Goal: Information Seeking & Learning: Learn about a topic

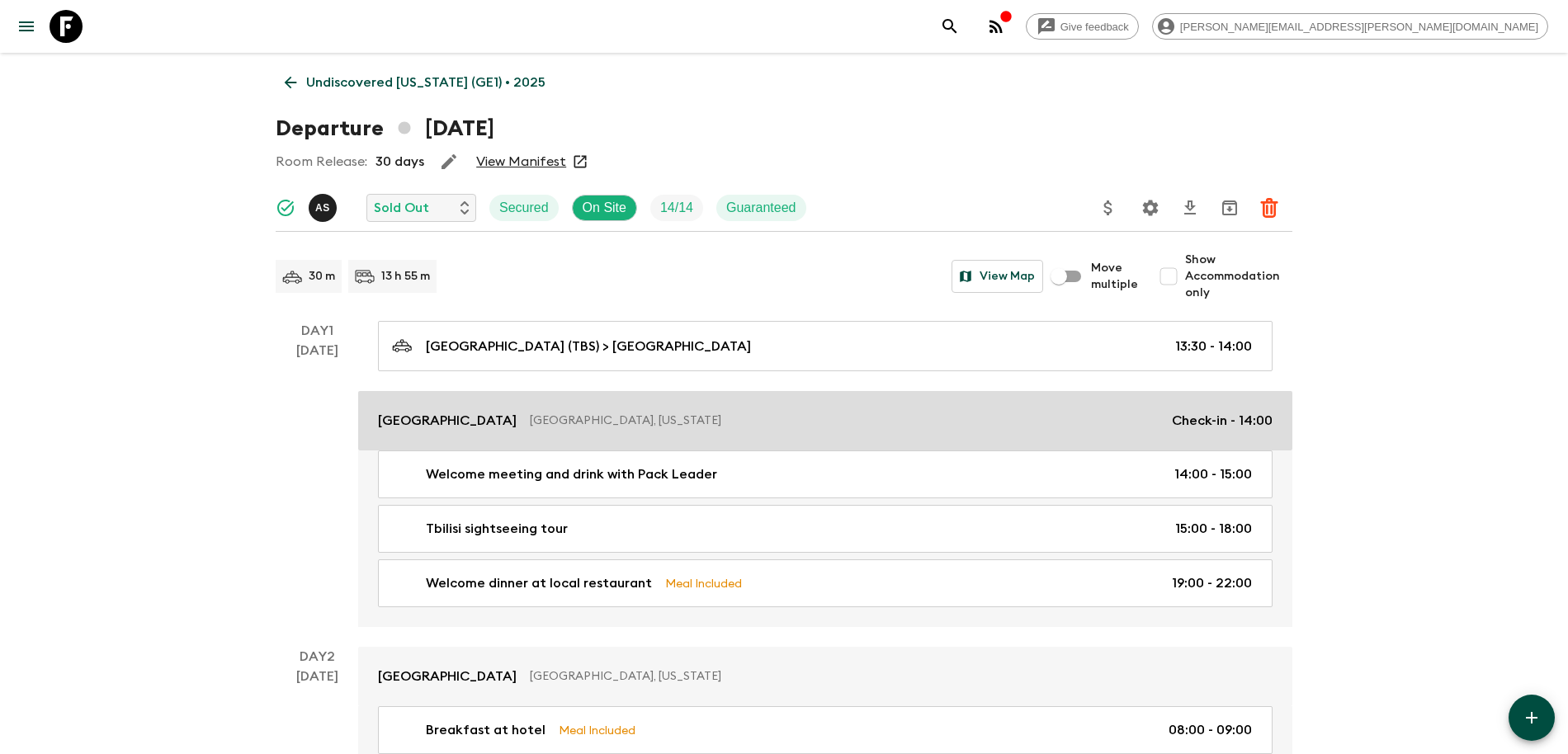
scroll to position [46, 0]
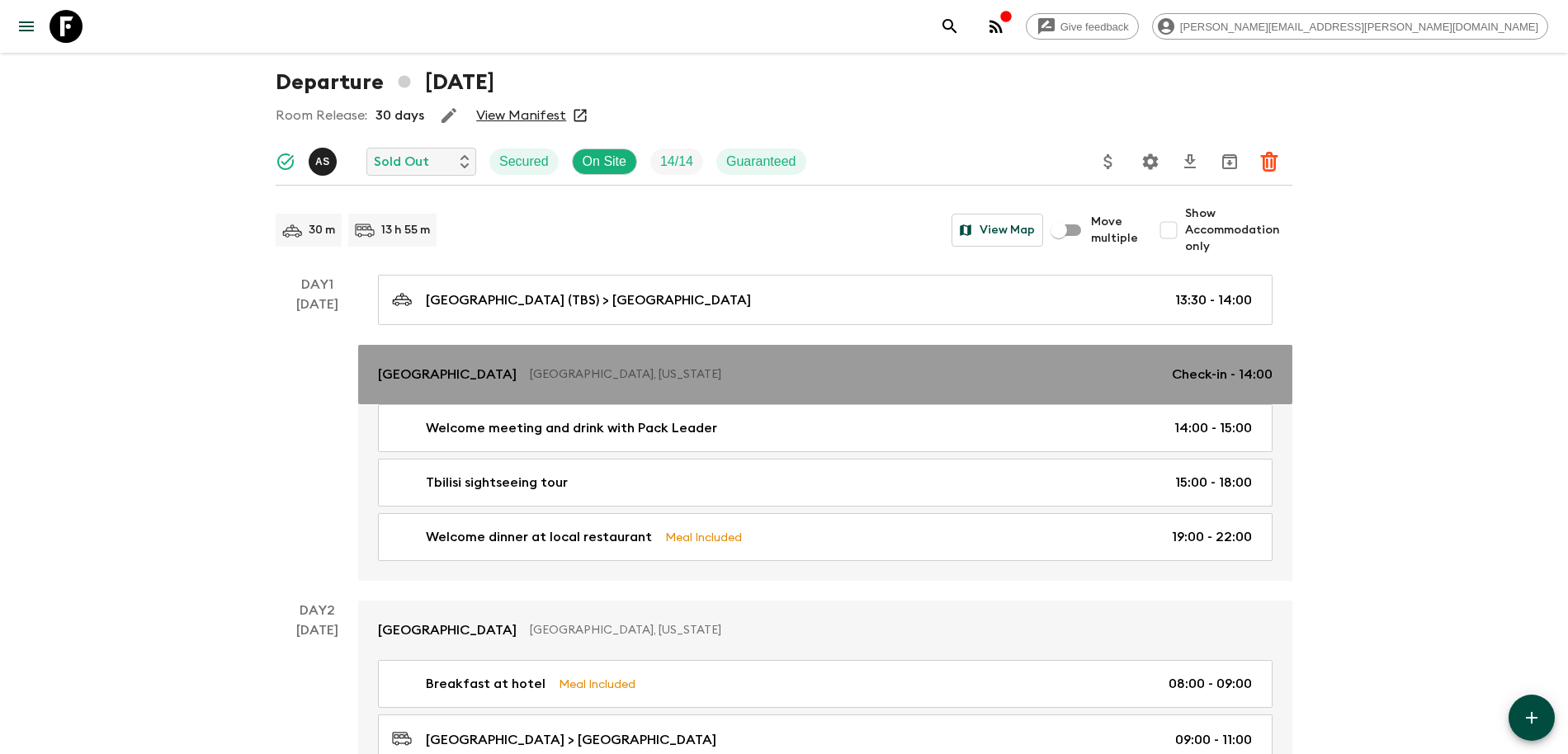
click at [795, 385] on link "[GEOGRAPHIC_DATA], [US_STATE] Check-in - 14:00" at bounding box center [825, 374] width 934 height 59
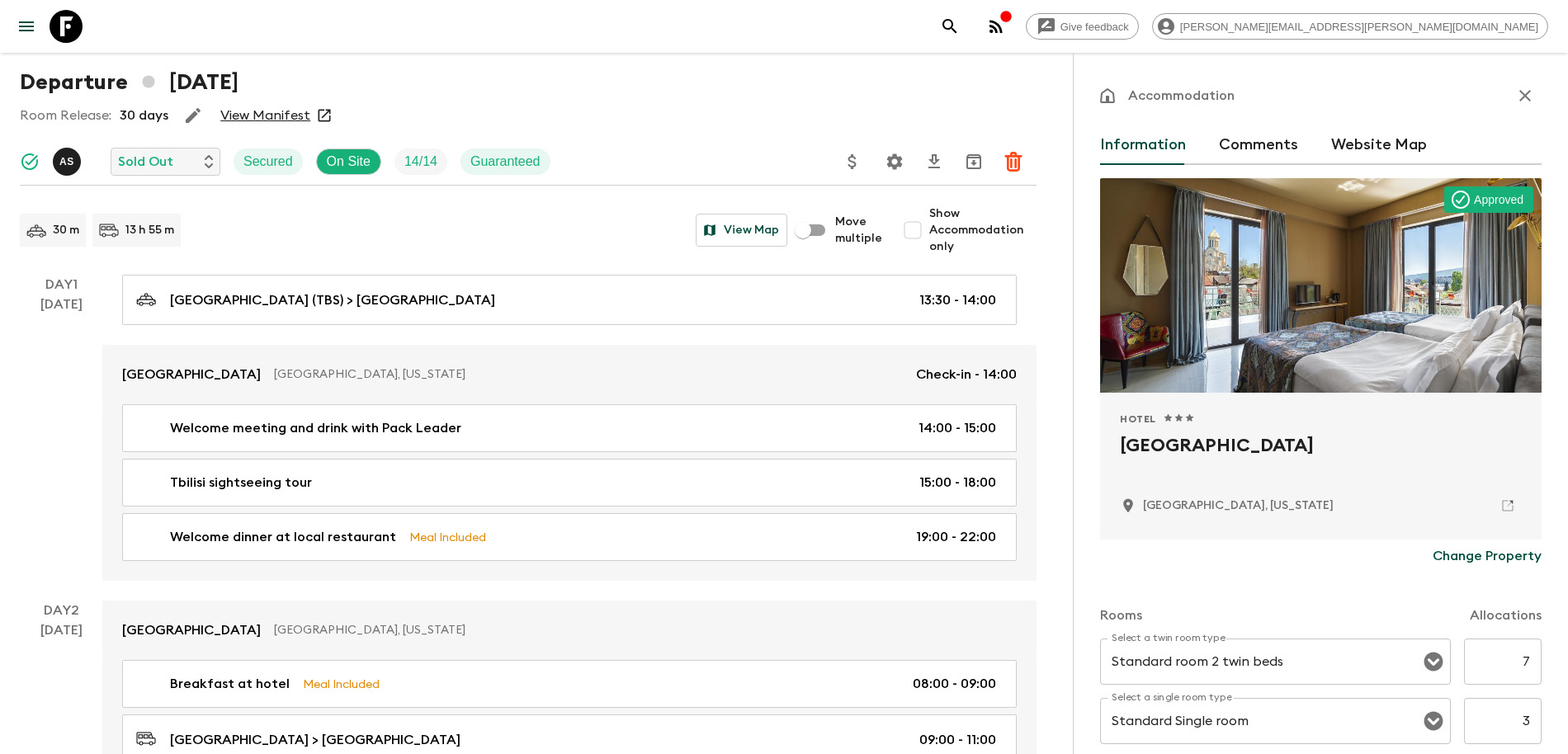
click at [1525, 94] on icon "button" at bounding box center [1525, 95] width 12 height 12
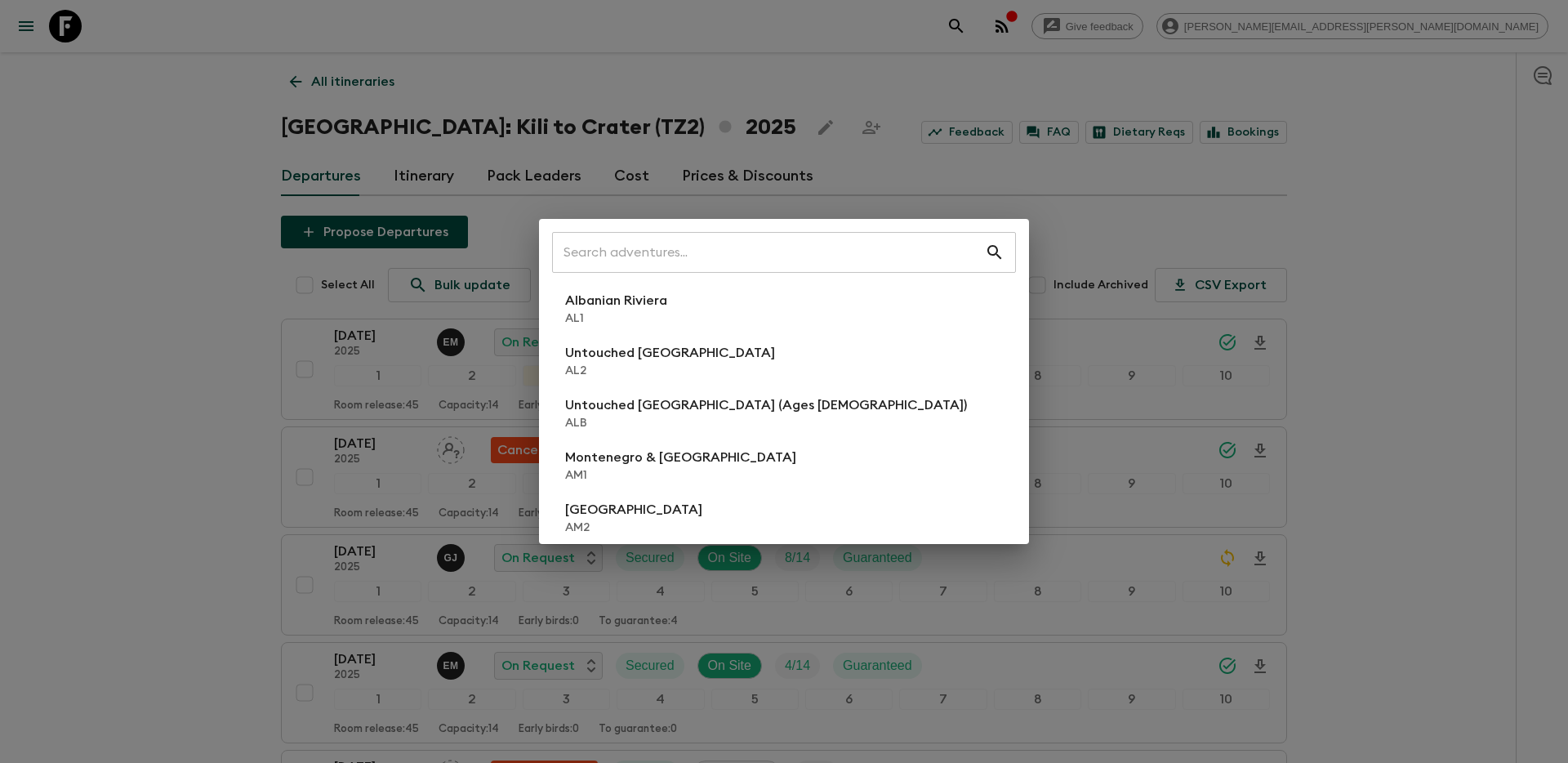
scroll to position [55, 0]
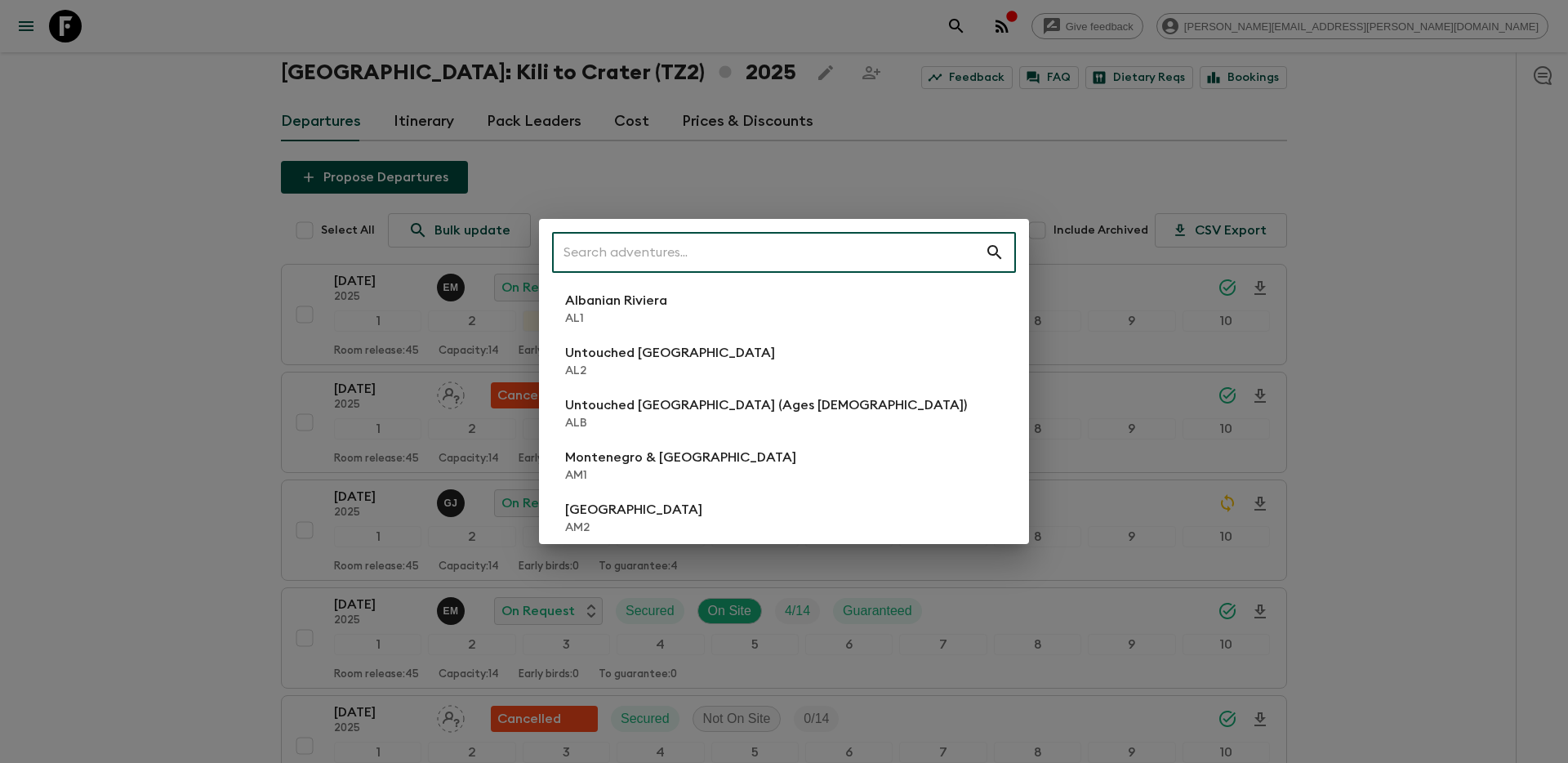
click at [659, 249] on input "text" at bounding box center [768, 253] width 432 height 46
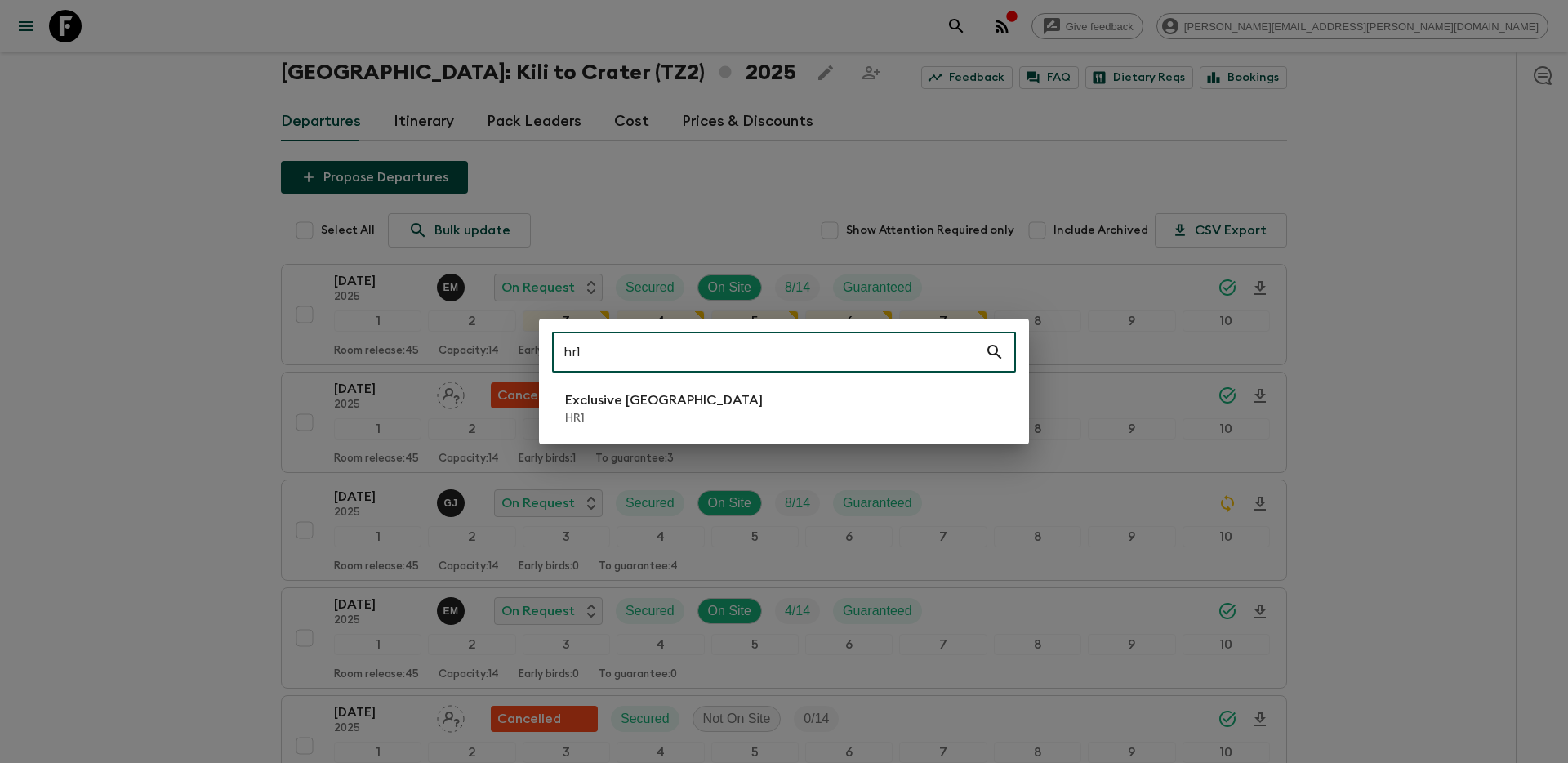
type input "hr1"
click at [656, 401] on p "Exclusive Croatia" at bounding box center [664, 400] width 197 height 19
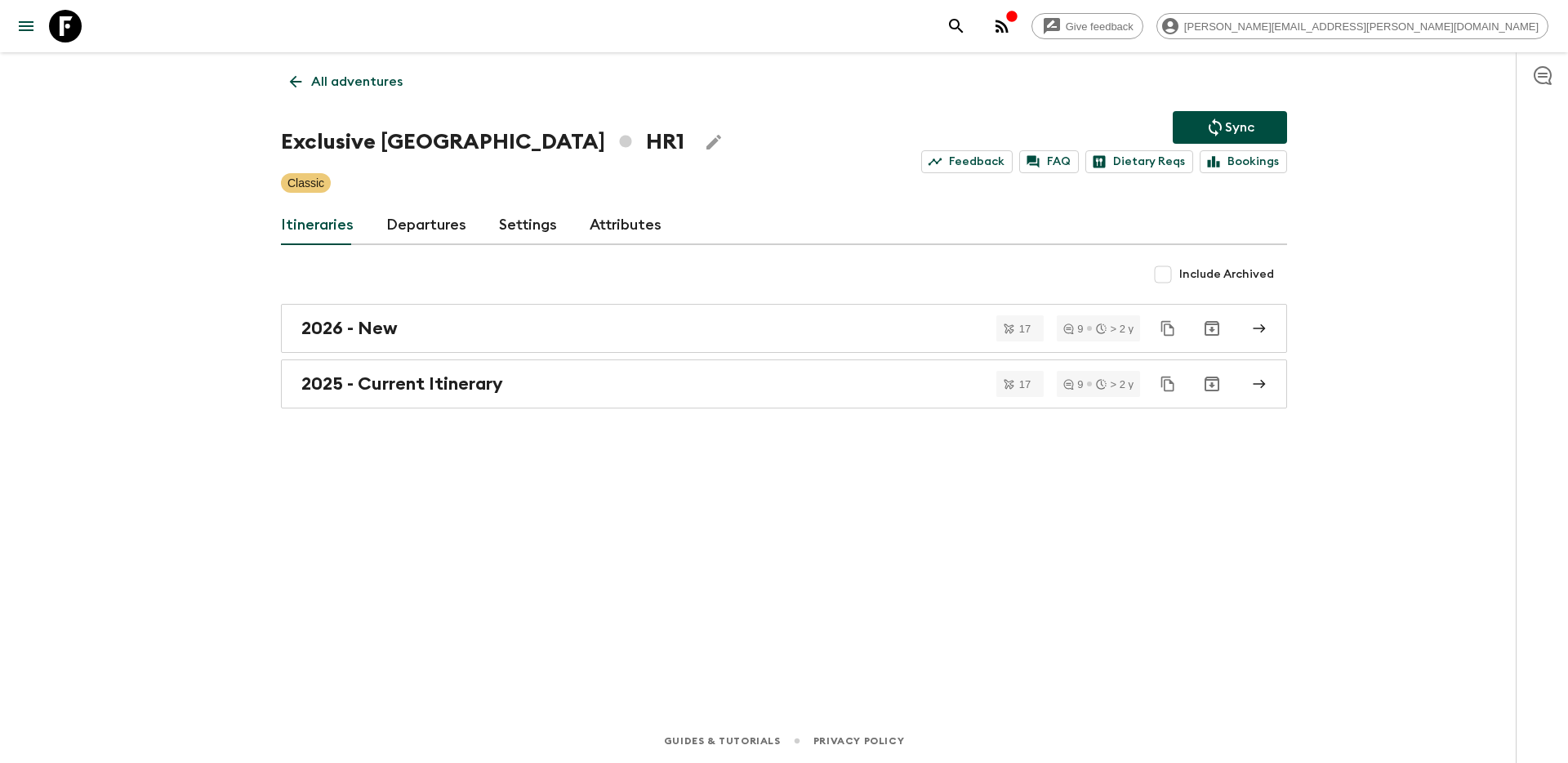
click at [656, 401] on link "2025 - Current Itinerary" at bounding box center [784, 384] width 1006 height 49
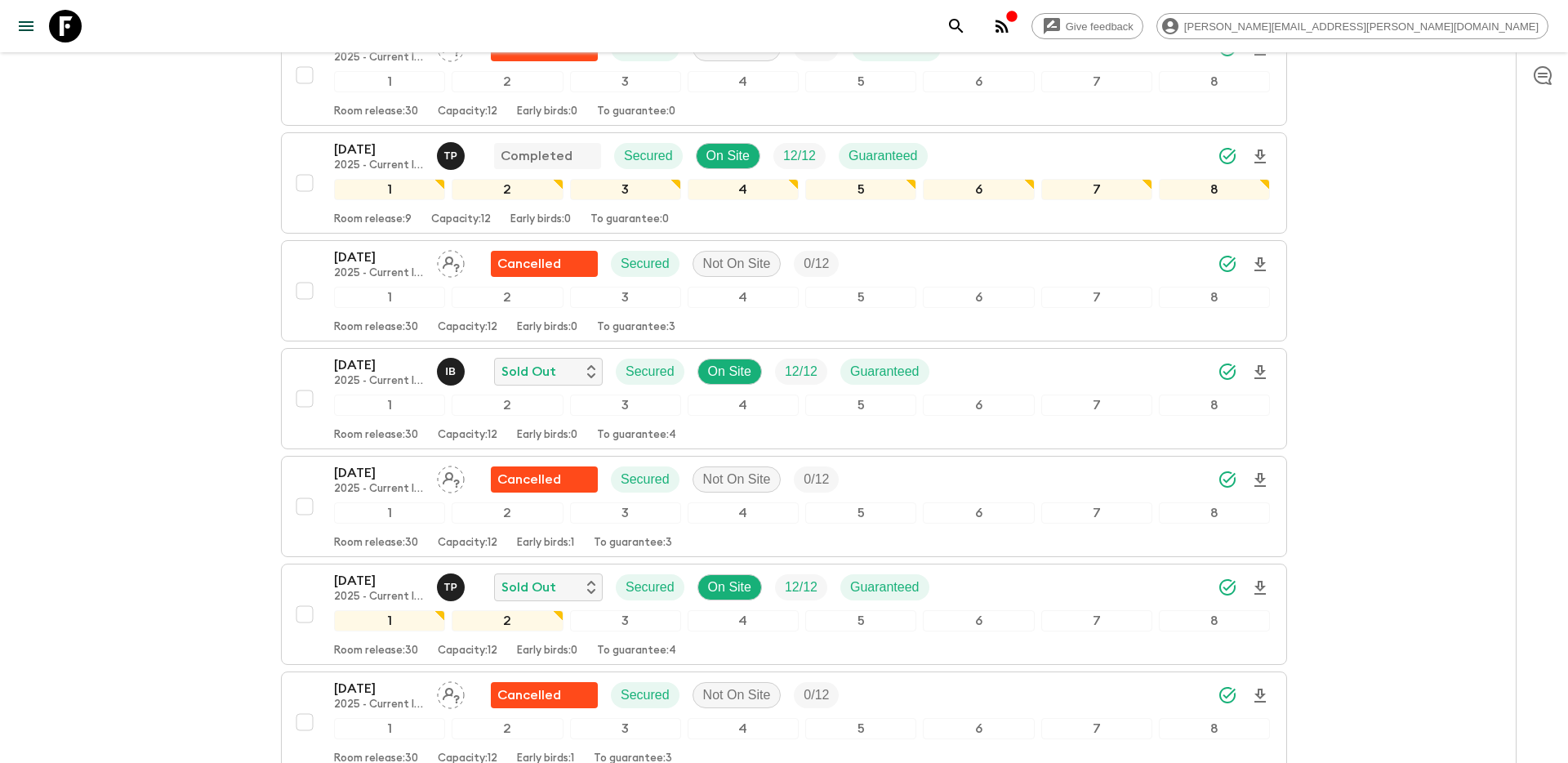
scroll to position [757, 0]
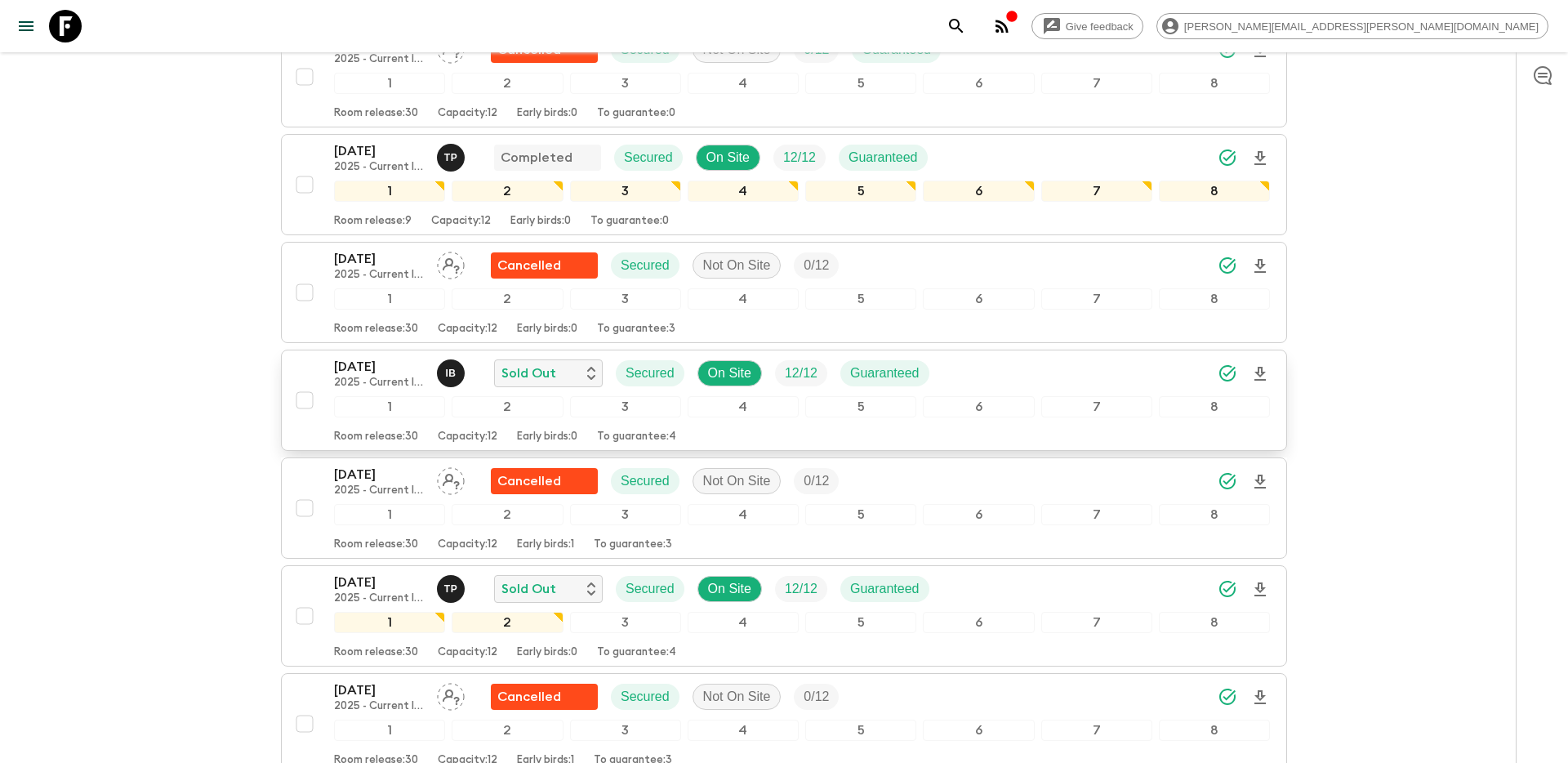
click at [1138, 357] on div "24 Aug 2025 2025 - Current Itinerary I B Sold Out Secured On Site 12 / 12 Guara…" at bounding box center [802, 373] width 936 height 33
